Goal: Task Accomplishment & Management: Manage account settings

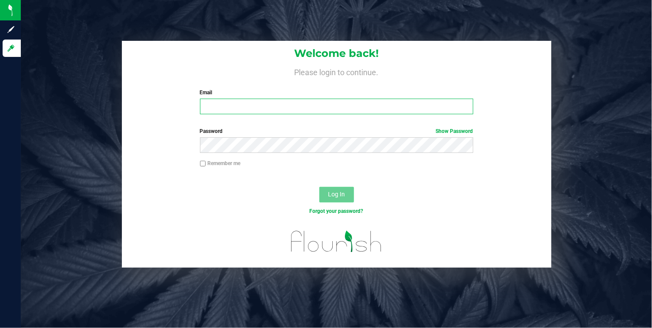
type input "[EMAIL_ADDRESS][DOMAIN_NAME]"
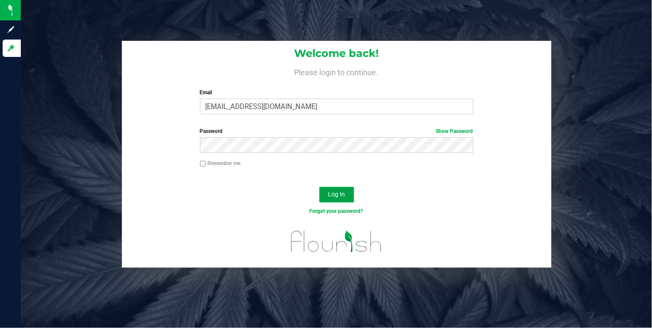
click at [335, 190] on span "Log In" at bounding box center [336, 193] width 17 height 7
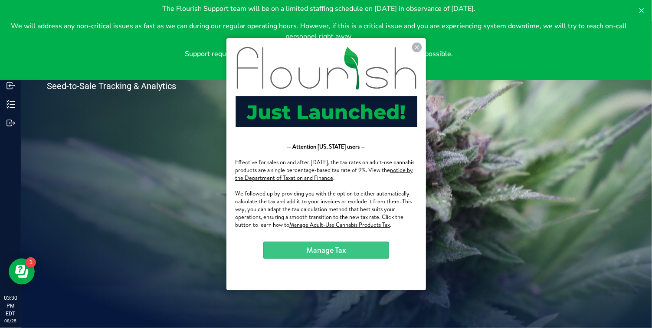
click at [206, 133] on div "Welcome to Flourish Software Seed-to-Sale Tracking & Analytics" at bounding box center [129, 174] width 217 height 307
click at [638, 10] on icon at bounding box center [641, 10] width 7 height 7
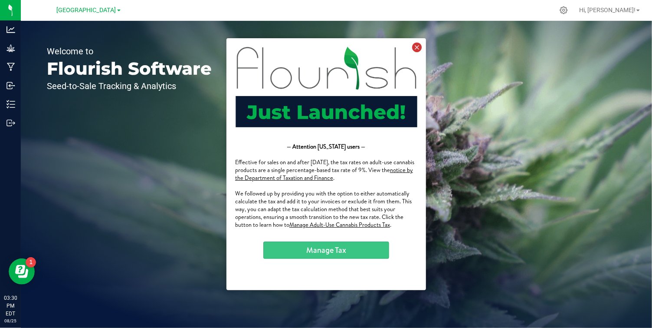
click at [417, 48] on icon at bounding box center [417, 47] width 10 height 10
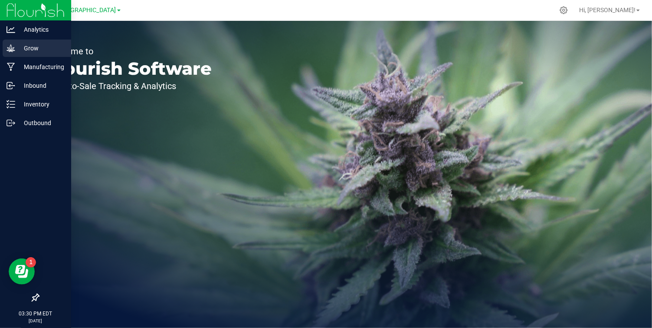
click at [20, 50] on p "Grow" at bounding box center [41, 48] width 52 height 10
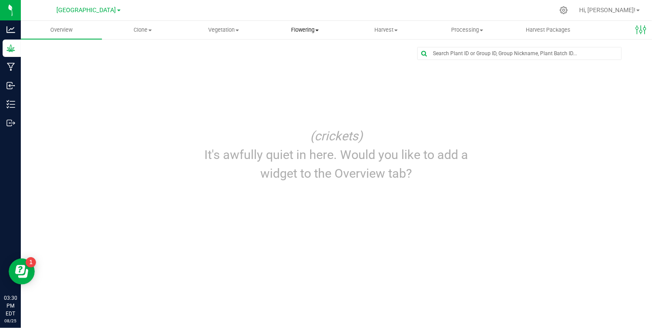
click at [312, 28] on span "Flowering" at bounding box center [305, 30] width 80 height 8
click at [286, 63] on span "Flowering groups" at bounding box center [300, 62] width 72 height 7
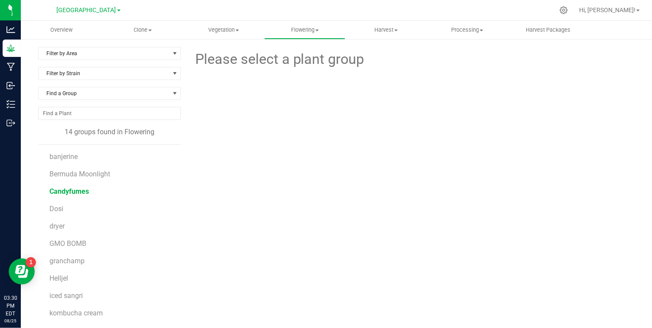
click at [72, 193] on span "Candyfumes" at bounding box center [68, 191] width 39 height 8
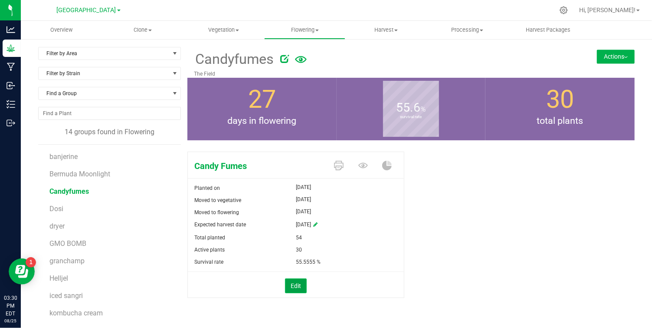
click at [299, 283] on button "Edit" at bounding box center [296, 285] width 22 height 15
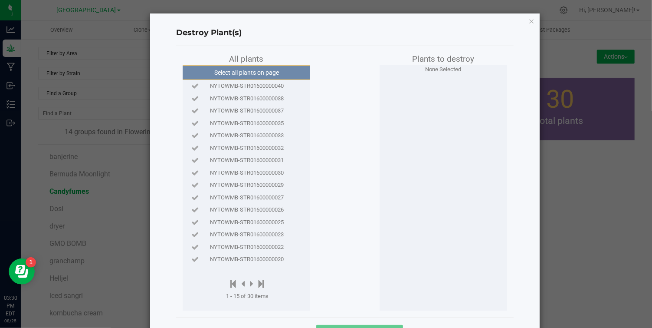
click at [253, 151] on span "NYTOWMB-STR01600000032" at bounding box center [247, 148] width 74 height 9
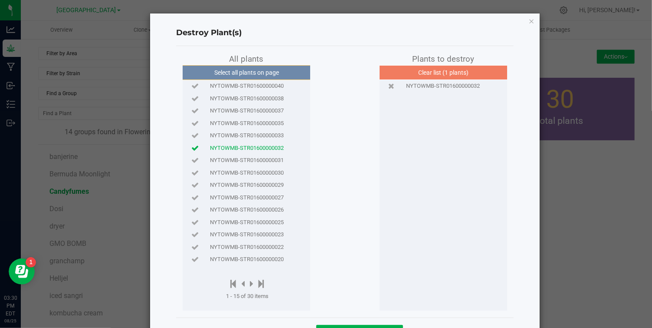
scroll to position [33, 0]
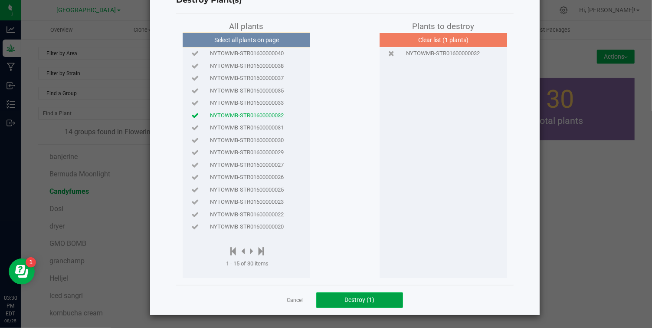
click at [365, 299] on span "Destroy (1)" at bounding box center [360, 299] width 30 height 7
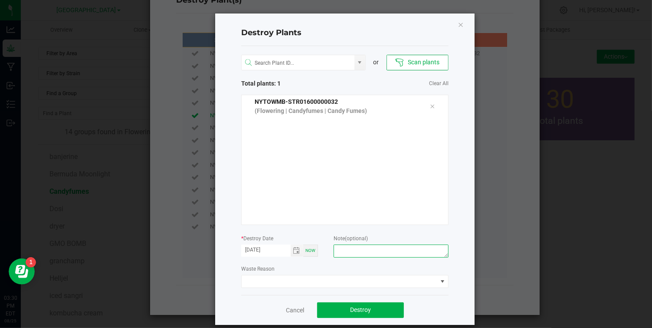
click at [346, 250] on textarea at bounding box center [391, 250] width 115 height 13
type textarea "[DEMOGRAPHIC_DATA]"
click at [441, 281] on span at bounding box center [442, 281] width 7 height 7
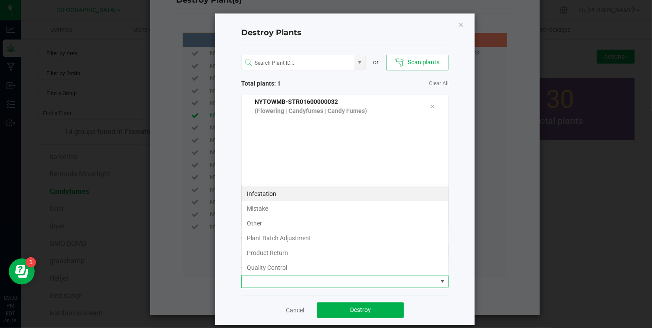
scroll to position [13, 207]
click at [283, 239] on li "Plant Batch Adjustment" at bounding box center [345, 237] width 207 height 15
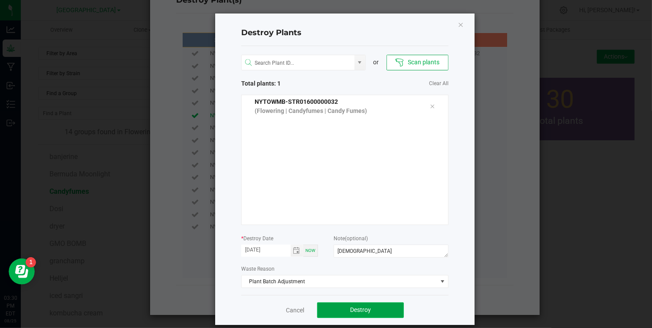
click at [346, 308] on button "Destroy" at bounding box center [360, 310] width 87 height 16
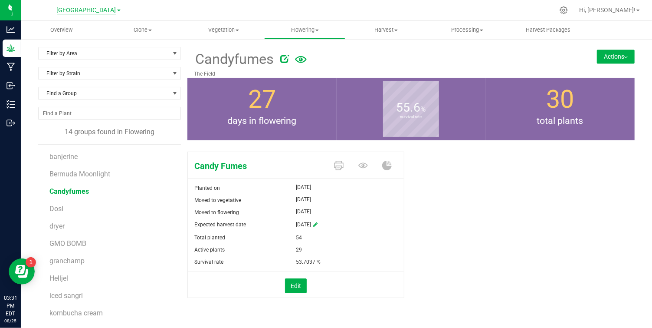
click at [96, 13] on span "[GEOGRAPHIC_DATA]" at bounding box center [86, 11] width 59 height 8
click at [87, 43] on link "[GEOGRAPHIC_DATA] Retail" at bounding box center [88, 42] width 127 height 12
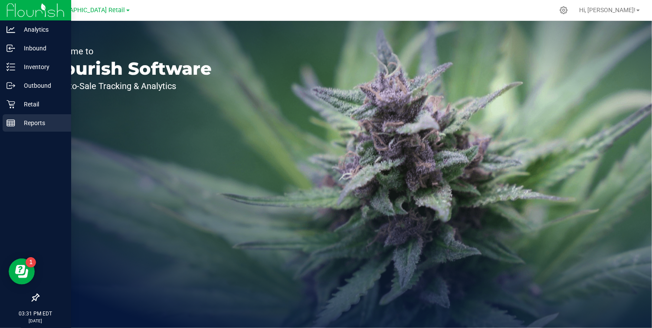
click at [10, 123] on line at bounding box center [11, 123] width 8 height 0
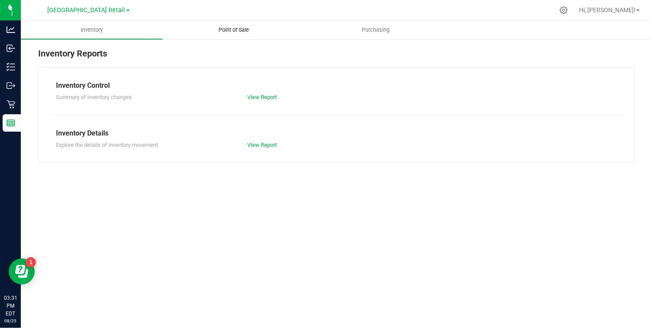
click at [229, 26] on span "Point of Sale" at bounding box center [234, 30] width 54 height 8
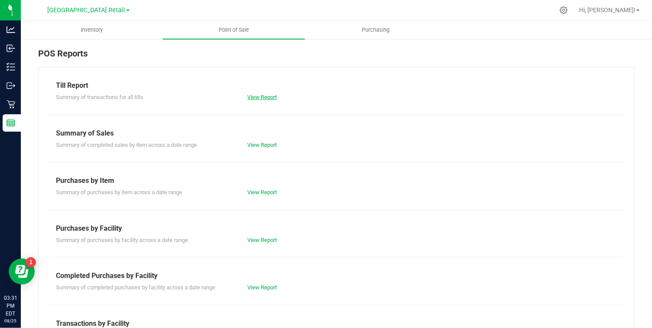
click at [264, 94] on link "View Report" at bounding box center [262, 97] width 30 height 7
